Goal: Task Accomplishment & Management: Manage account settings

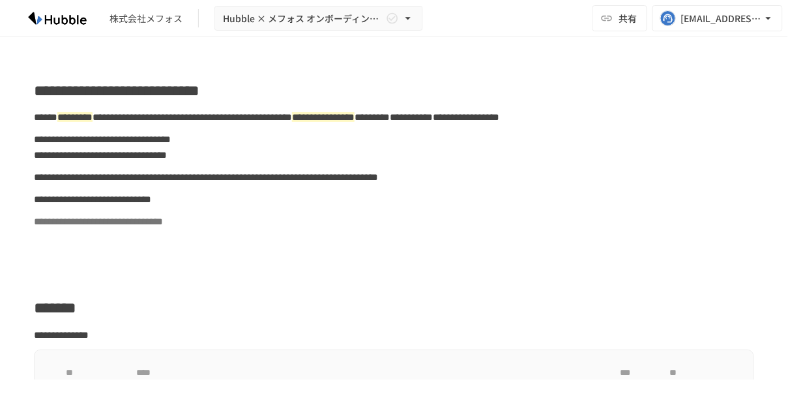
scroll to position [552, 0]
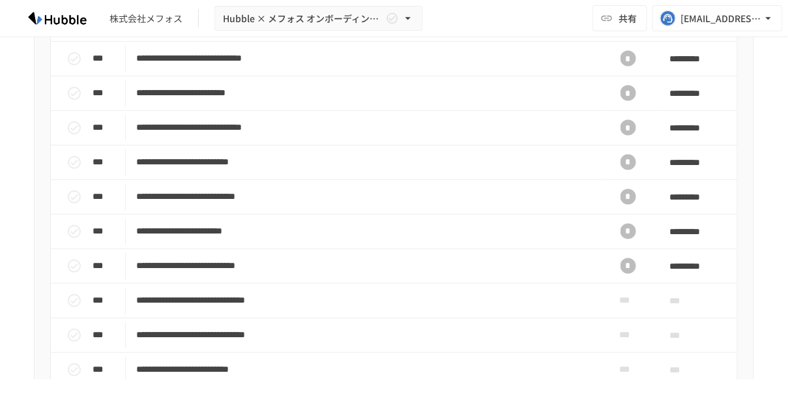
click at [80, 23] on img at bounding box center [57, 18] width 83 height 21
click at [74, 20] on img at bounding box center [57, 18] width 83 height 21
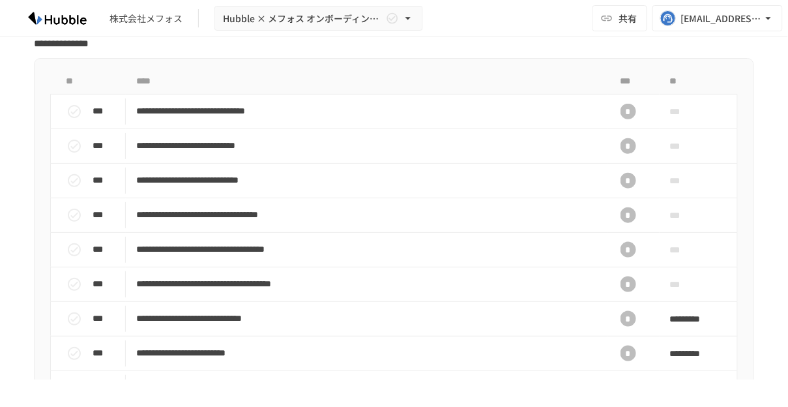
scroll to position [0, 0]
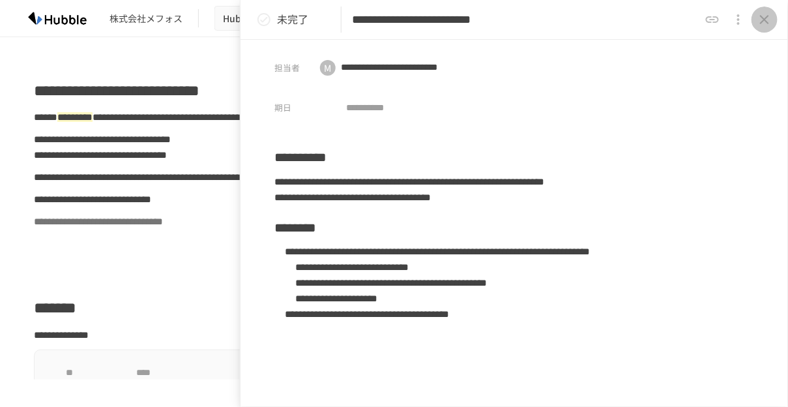
click at [766, 22] on icon "close drawer" at bounding box center [765, 20] width 16 height 16
click at [759, 15] on icon "close drawer" at bounding box center [765, 20] width 16 height 16
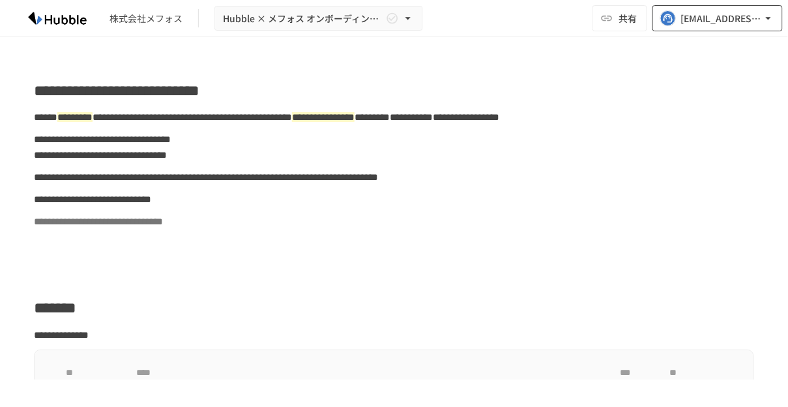
click at [769, 12] on icon "button" at bounding box center [768, 18] width 13 height 13
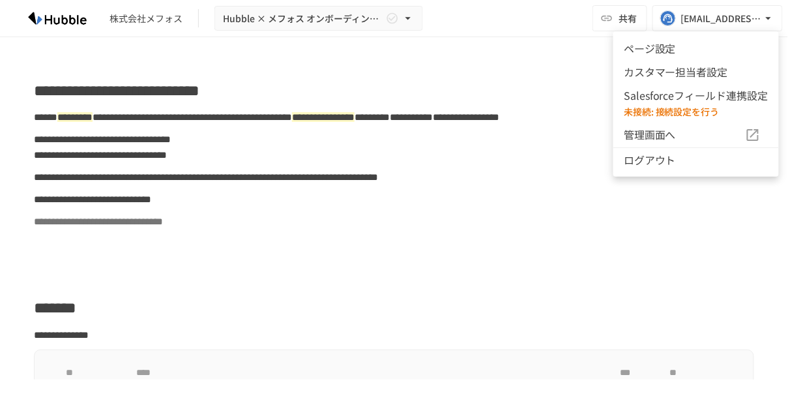
click at [663, 130] on span "管理画面へ" at bounding box center [684, 134] width 121 height 17
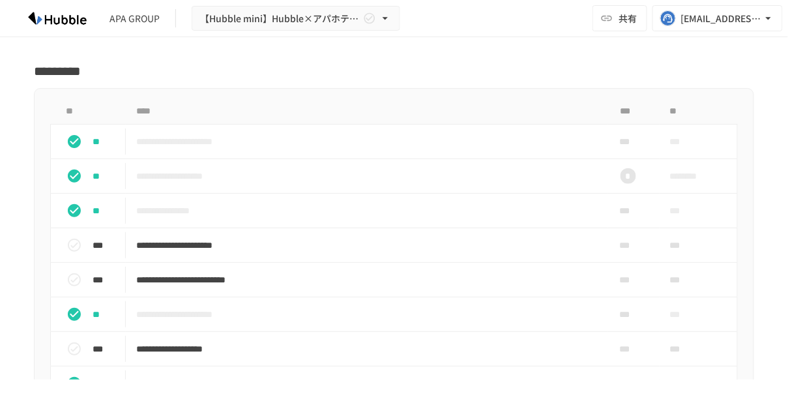
scroll to position [1720, 0]
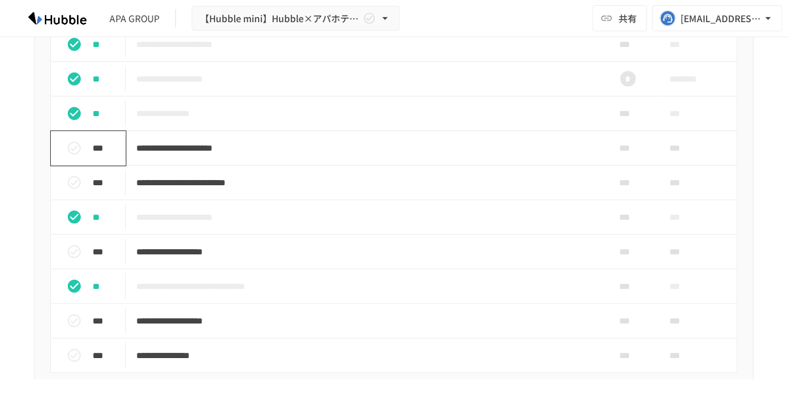
click at [74, 149] on icon "status" at bounding box center [74, 147] width 13 height 13
click at [74, 180] on icon "status" at bounding box center [75, 183] width 16 height 16
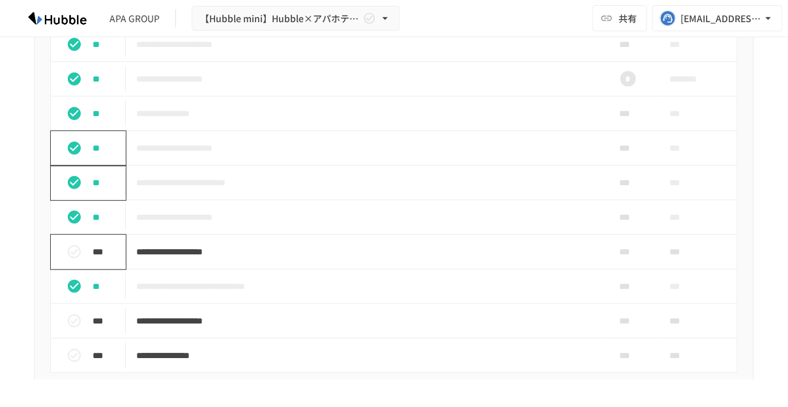
click at [70, 245] on icon "status" at bounding box center [74, 251] width 13 height 13
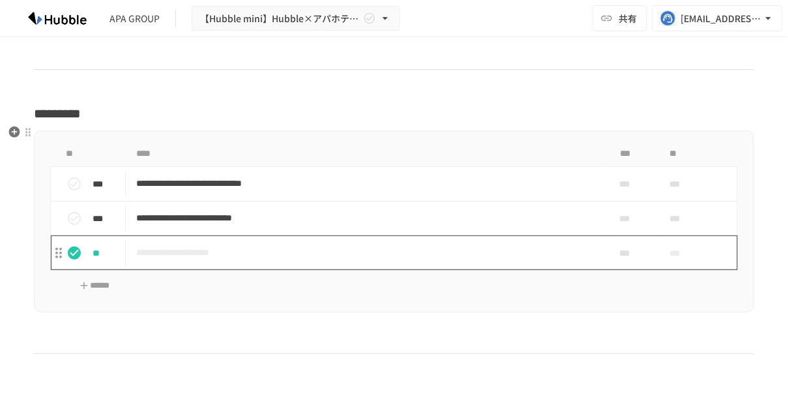
scroll to position [2108, 0]
